Goal: Register for event/course

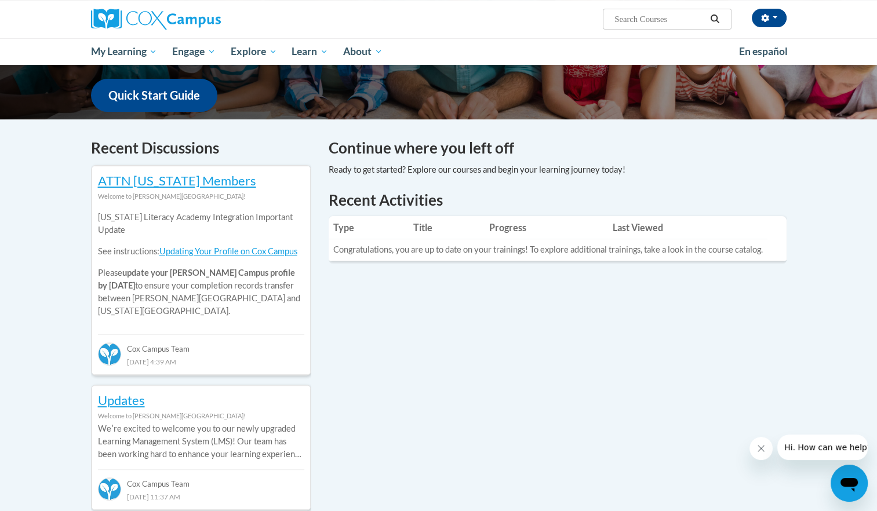
scroll to position [293, 0]
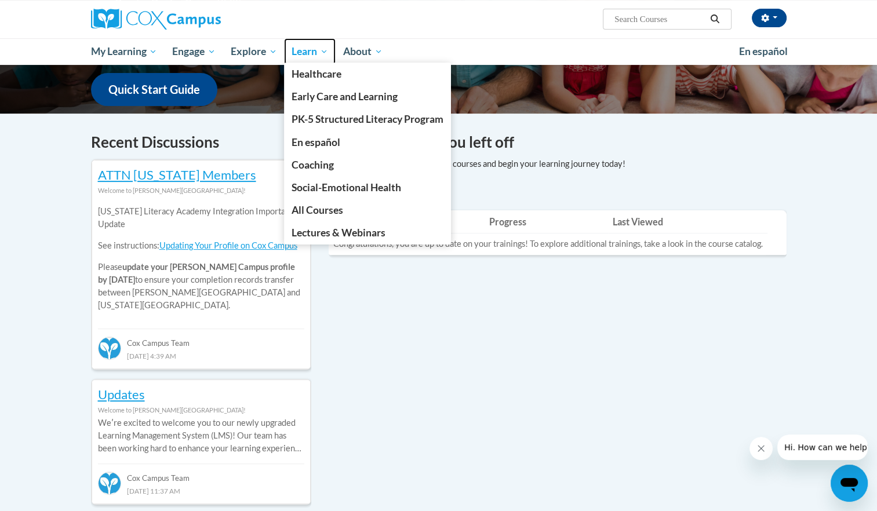
click at [307, 48] on span "Learn" at bounding box center [310, 52] width 37 height 14
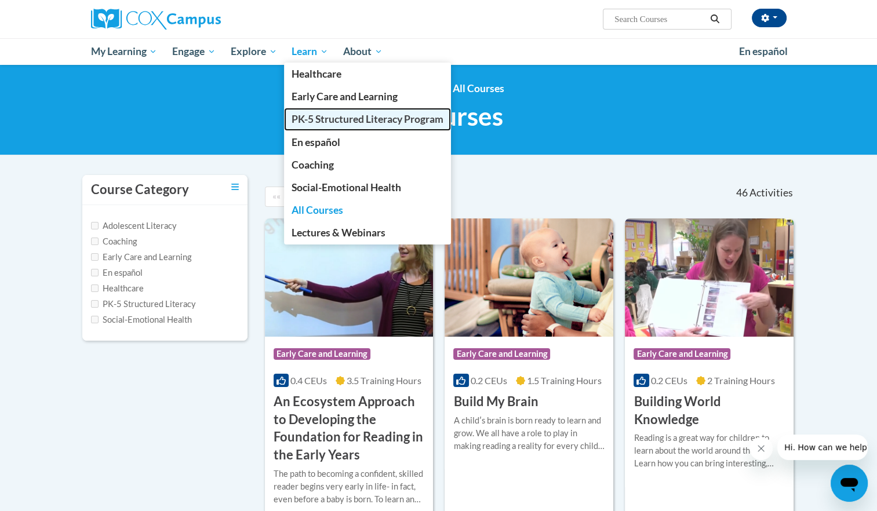
click at [320, 119] on span "PK-5 Structured Literacy Program" at bounding box center [368, 119] width 152 height 12
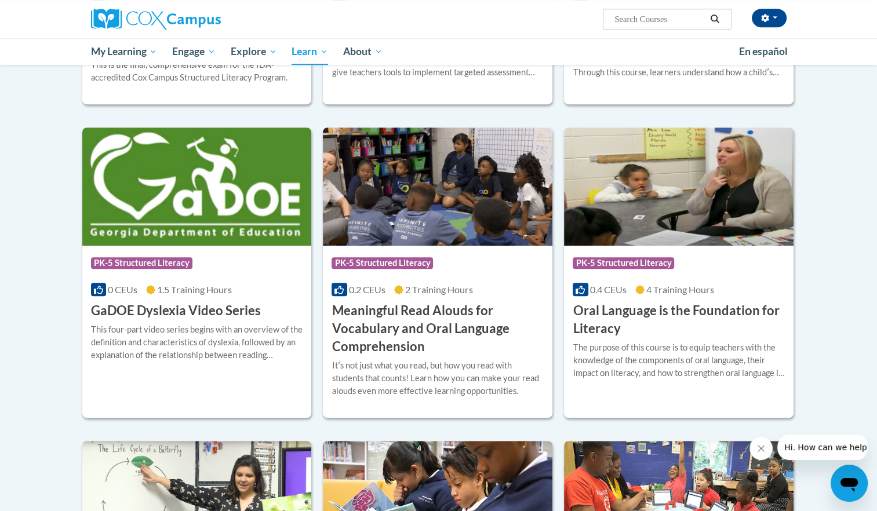
scroll to position [600, 0]
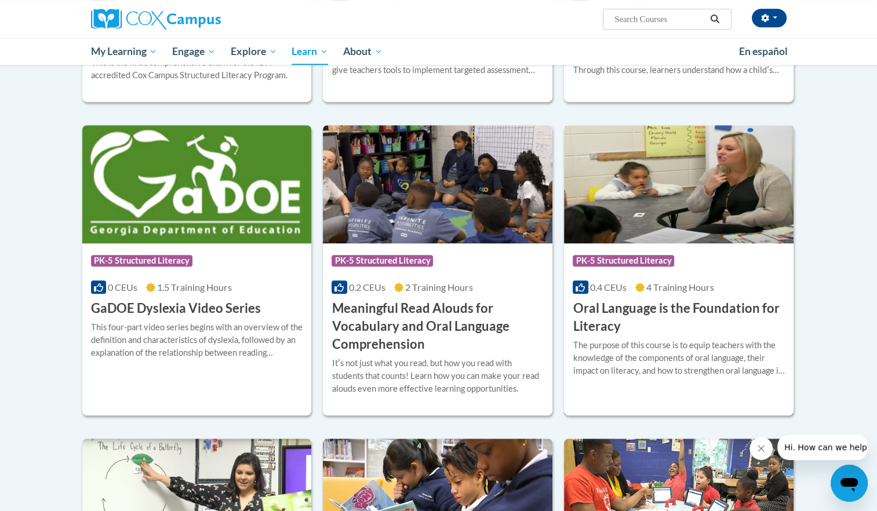
click at [671, 306] on h3 "Oral Language is the Foundation for Literacy" at bounding box center [679, 318] width 212 height 36
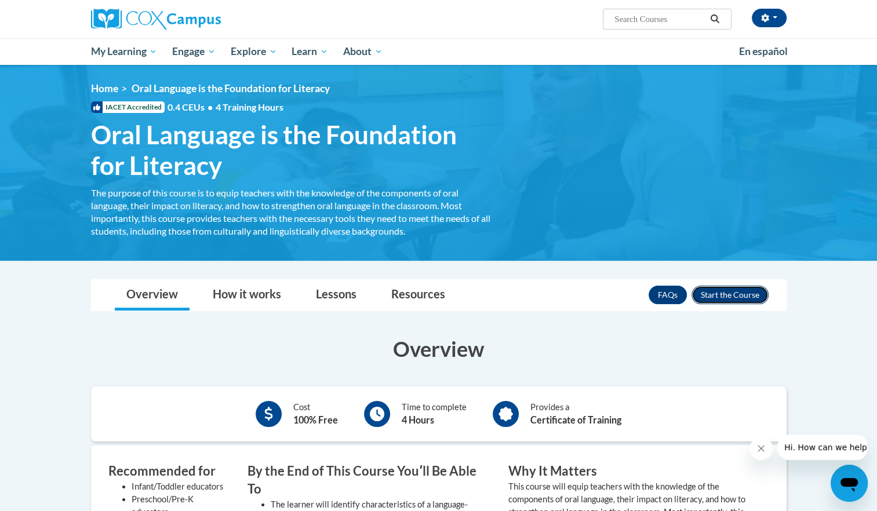
click at [731, 293] on button "Enroll" at bounding box center [730, 295] width 77 height 19
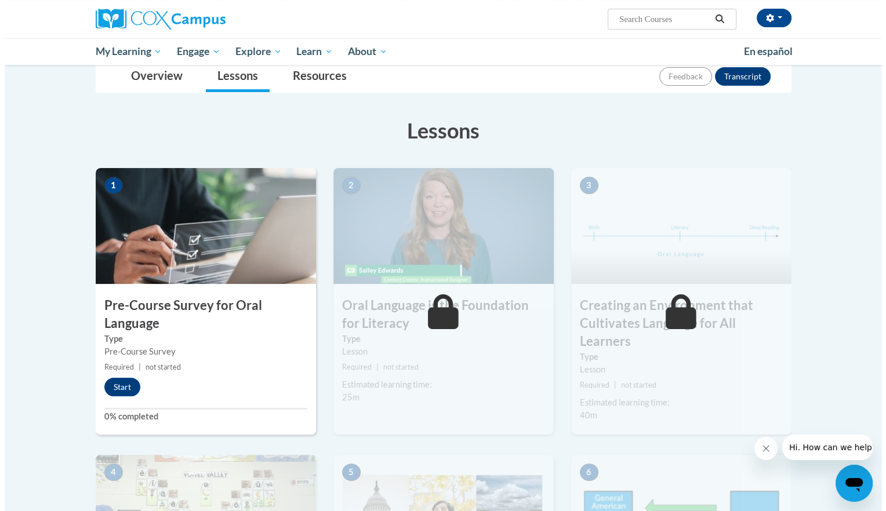
scroll to position [136, 0]
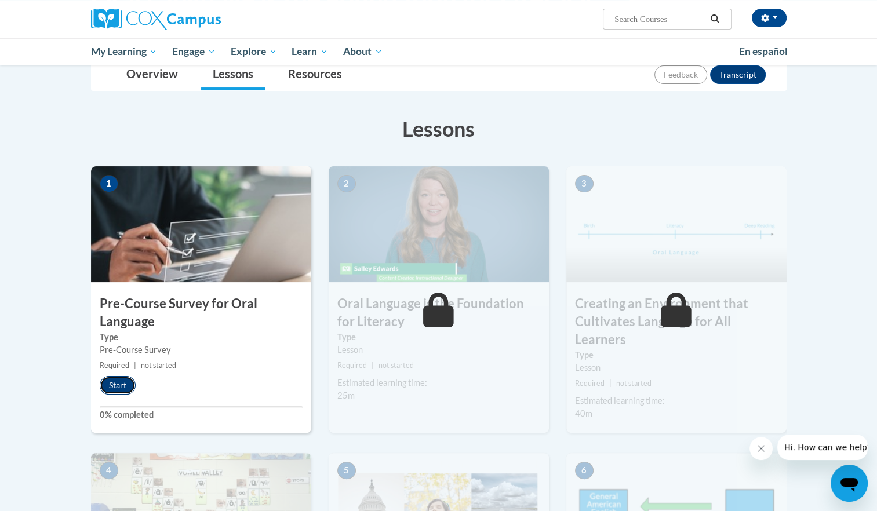
click at [125, 386] on button "Start" at bounding box center [118, 385] width 36 height 19
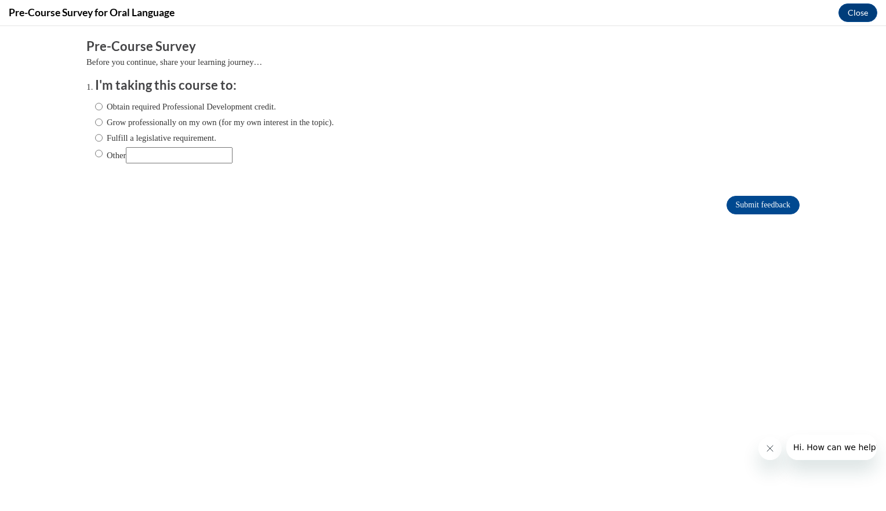
scroll to position [0, 0]
click at [95, 111] on input "Obtain required Professional Development credit." at bounding box center [99, 106] width 8 height 13
radio input "true"
click at [95, 126] on input "Grow professionally on my own (for my own interest in the topic)." at bounding box center [99, 122] width 8 height 13
radio input "true"
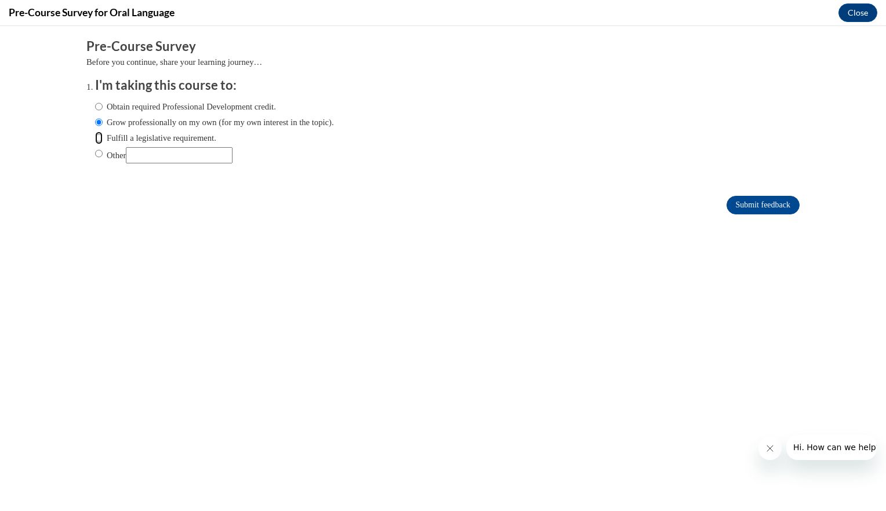
click at [95, 139] on input "Fulfill a legislative requirement." at bounding box center [99, 138] width 8 height 13
radio input "true"
click at [95, 110] on input "Obtain required Professional Development credit." at bounding box center [99, 106] width 8 height 13
radio input "true"
click at [745, 208] on input "Submit feedback" at bounding box center [763, 205] width 73 height 19
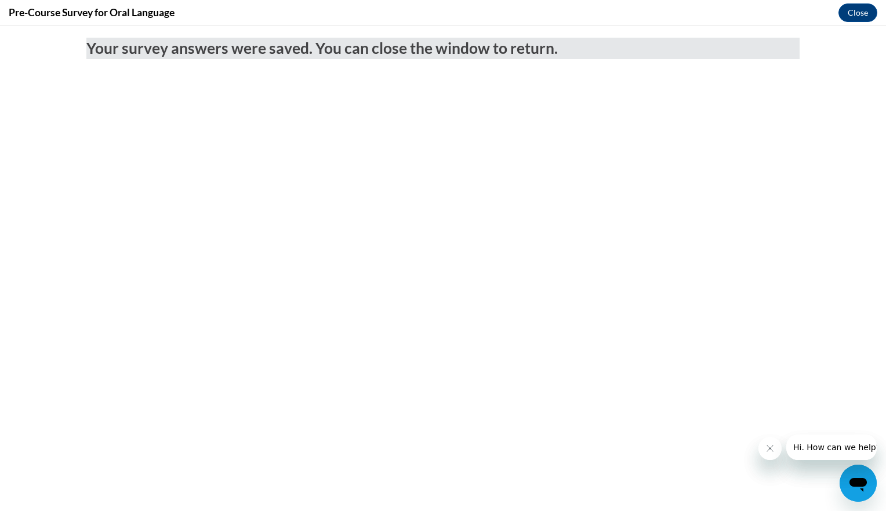
click at [777, 448] on button "Close message from company" at bounding box center [769, 448] width 23 height 23
click at [777, 451] on button "Close message from company" at bounding box center [769, 448] width 23 height 23
click at [850, 14] on button "Close" at bounding box center [858, 12] width 39 height 19
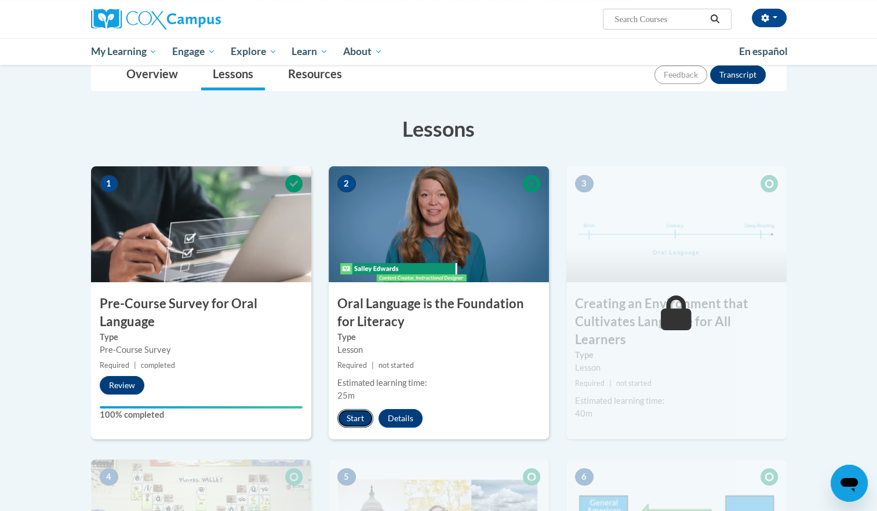
click at [351, 418] on button "Start" at bounding box center [356, 418] width 36 height 19
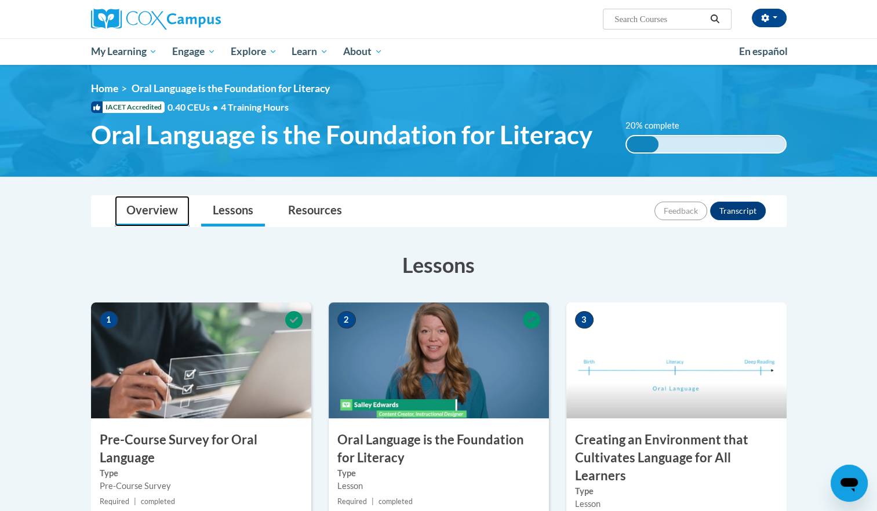
click at [160, 213] on link "Overview" at bounding box center [152, 211] width 75 height 31
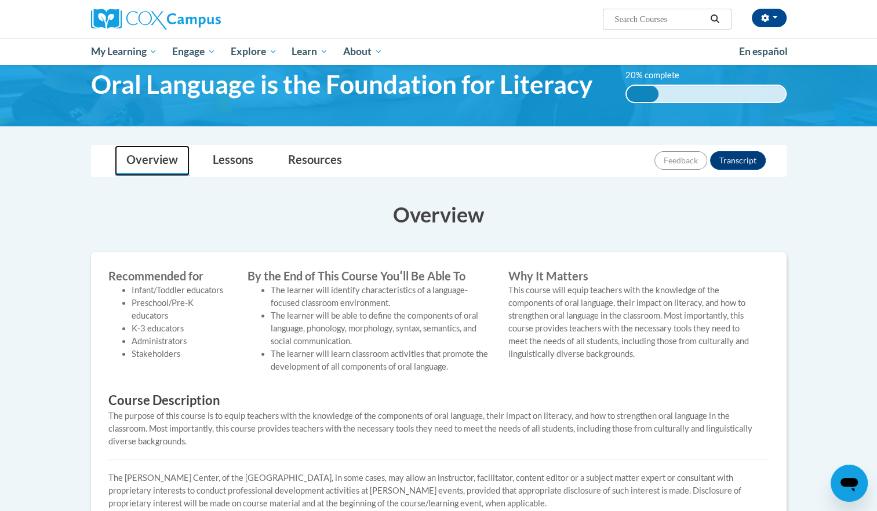
scroll to position [12, 0]
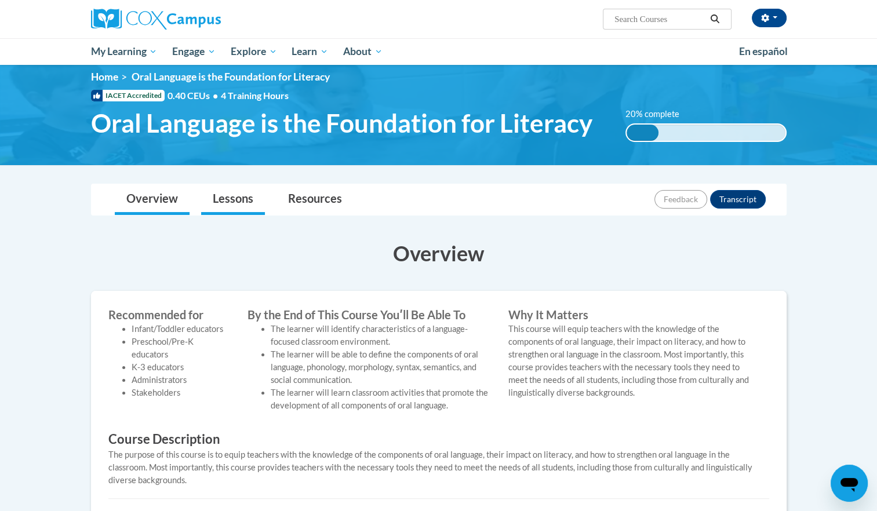
click at [265, 204] on li "Lessons" at bounding box center [232, 199] width 75 height 31
click at [240, 204] on link "Lessons" at bounding box center [233, 199] width 64 height 31
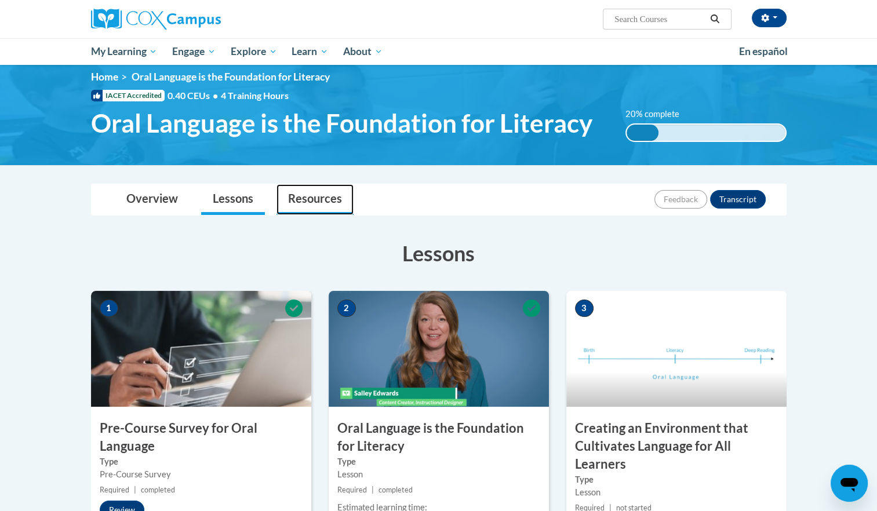
click at [308, 199] on link "Resources" at bounding box center [315, 199] width 77 height 31
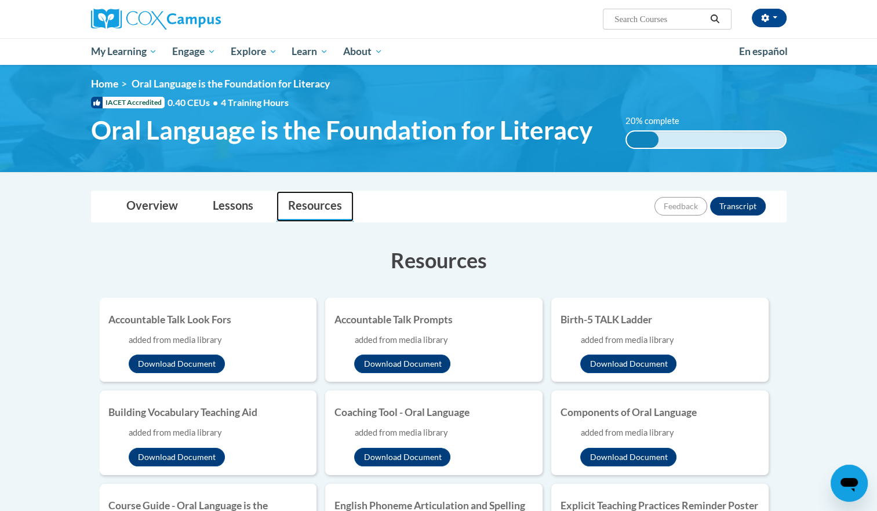
scroll to position [0, 0]
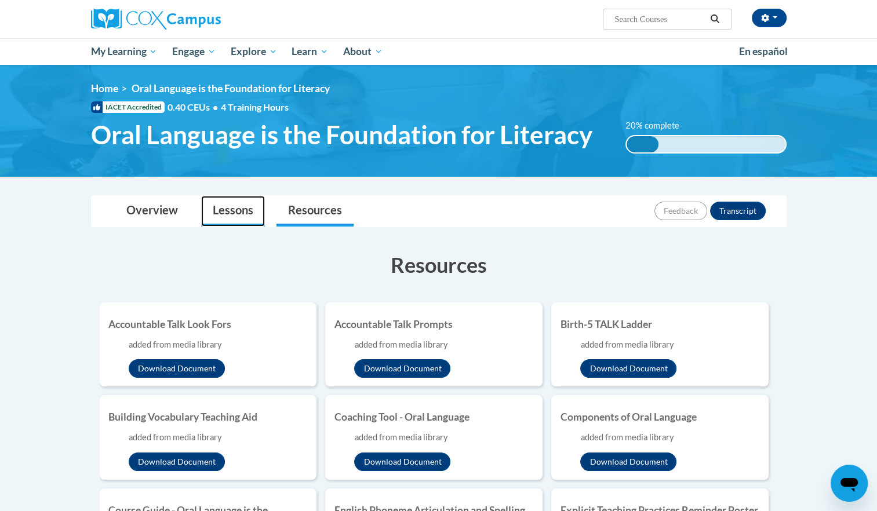
click at [238, 215] on link "Lessons" at bounding box center [233, 211] width 64 height 31
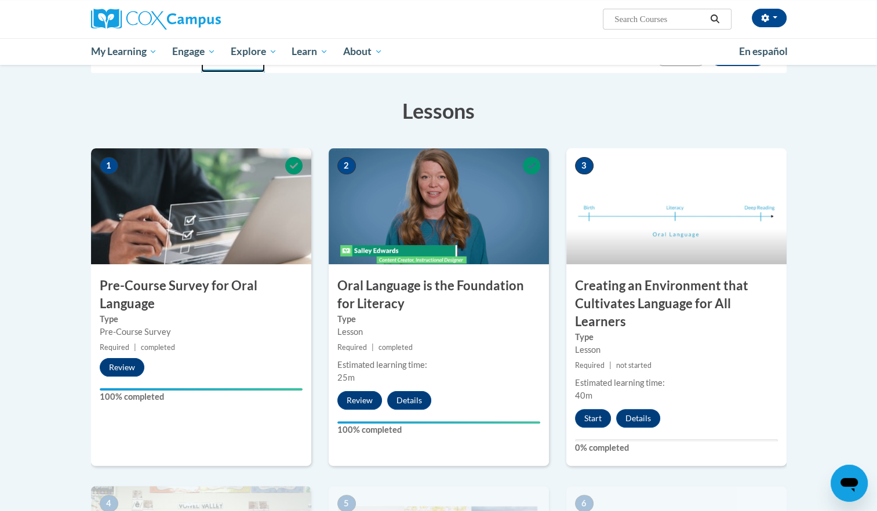
scroll to position [155, 0]
click at [400, 397] on button "Details" at bounding box center [409, 400] width 44 height 19
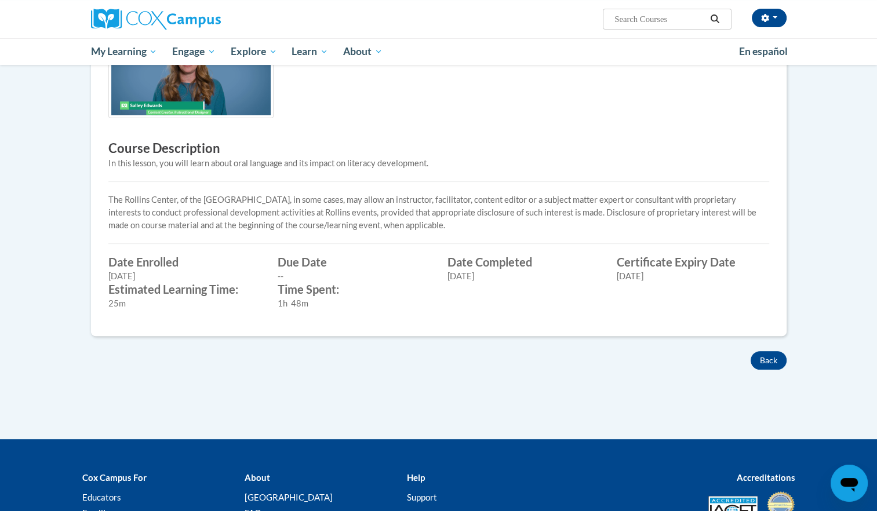
scroll to position [301, 0]
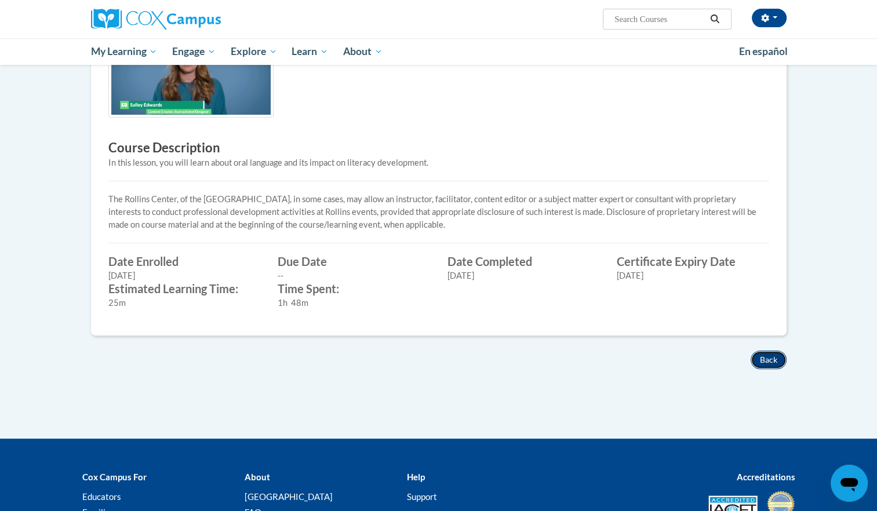
click at [760, 363] on button "Back" at bounding box center [769, 360] width 36 height 19
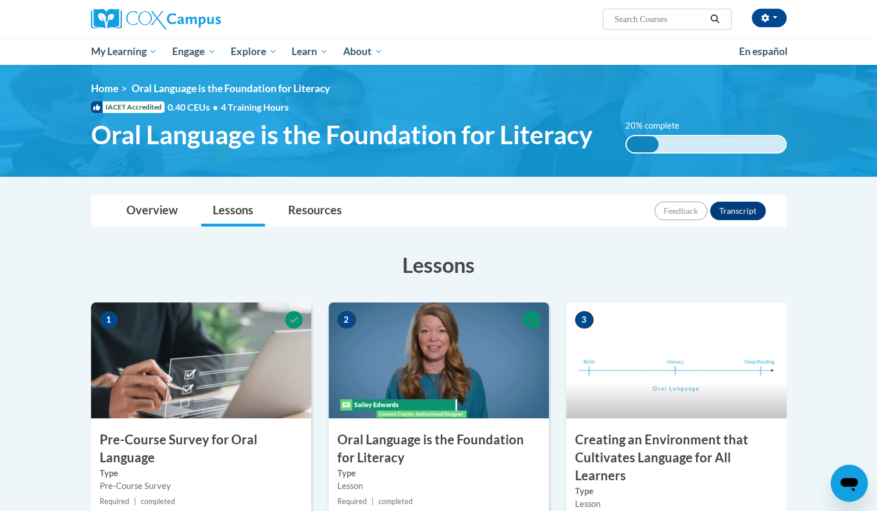
click at [637, 415] on img at bounding box center [677, 361] width 220 height 116
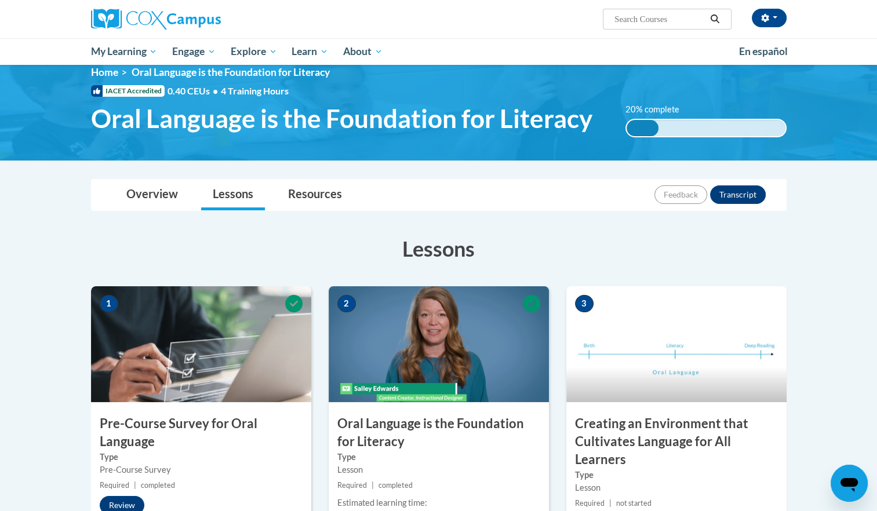
scroll to position [23, 0]
